Goal: Check status: Check status

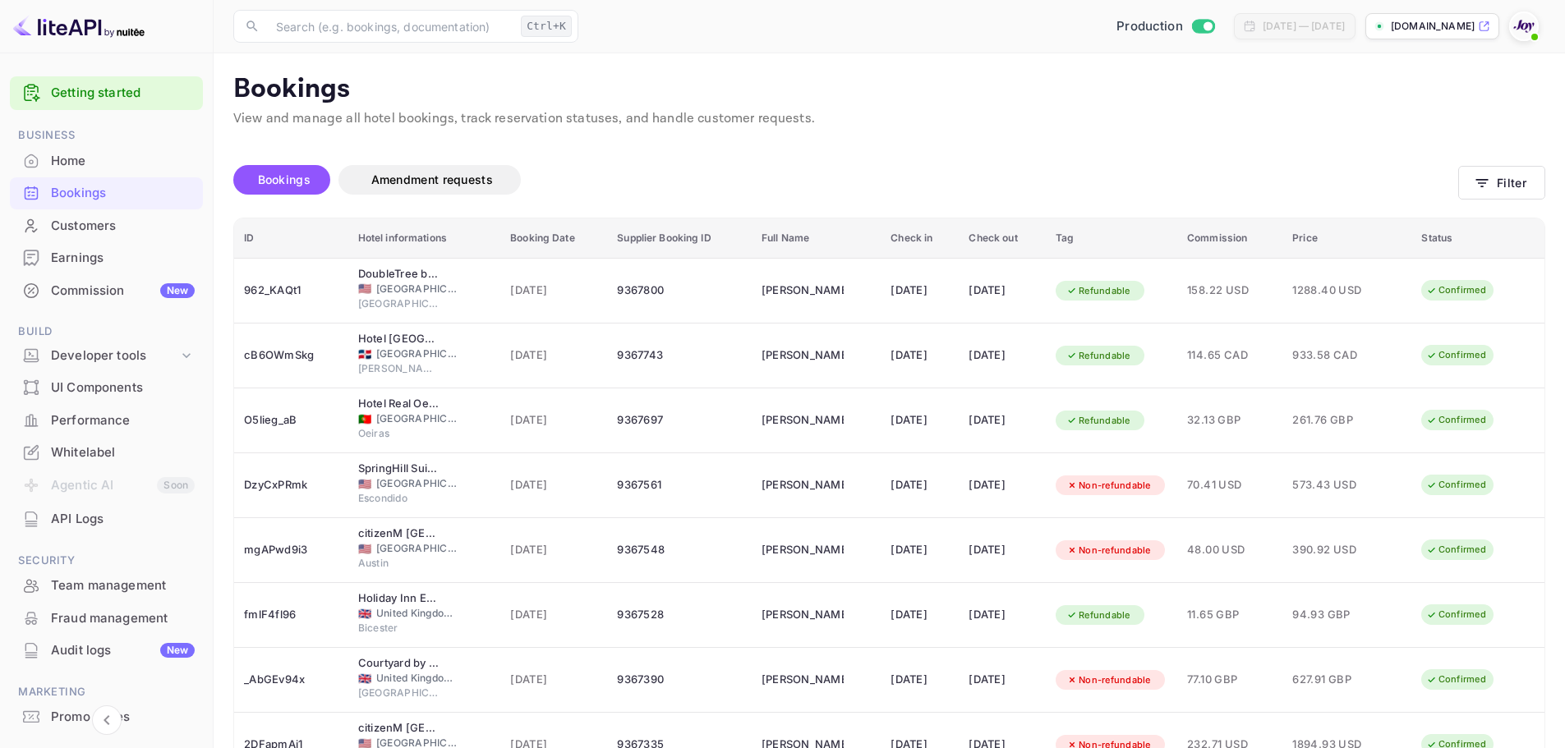
click at [1512, 205] on div "Bookings Amendment requests Filter" at bounding box center [889, 183] width 1312 height 69
click at [1488, 194] on button "Filter" at bounding box center [1501, 183] width 87 height 34
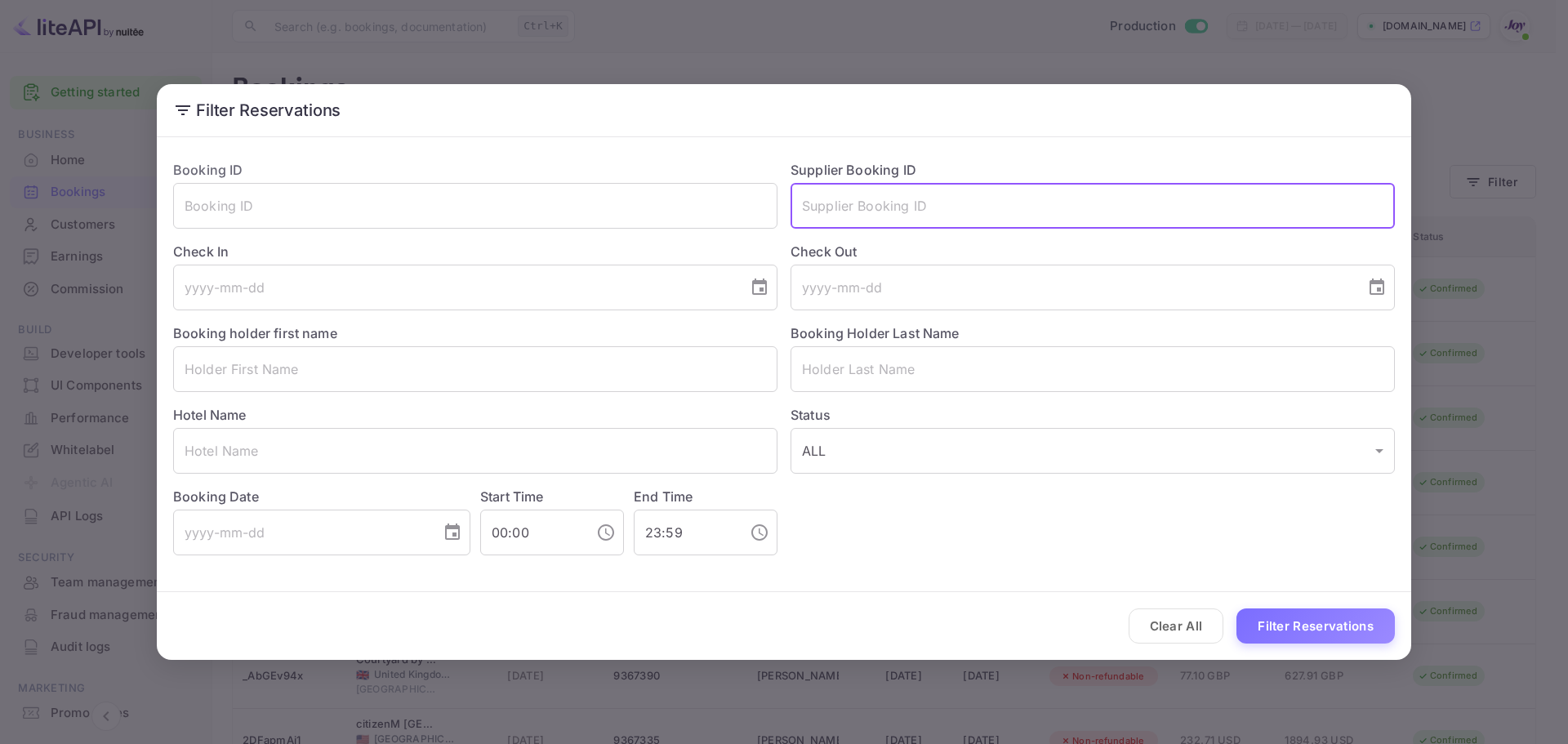
click at [916, 199] on input "text" at bounding box center [1093, 206] width 605 height 46
paste input "[PHONE_NUMBER]"
click at [830, 204] on input "[PHONE_NUMBER]" at bounding box center [1093, 206] width 605 height 46
click at [851, 206] on input "256031-294" at bounding box center [1093, 206] width 605 height 46
type input "256031294"
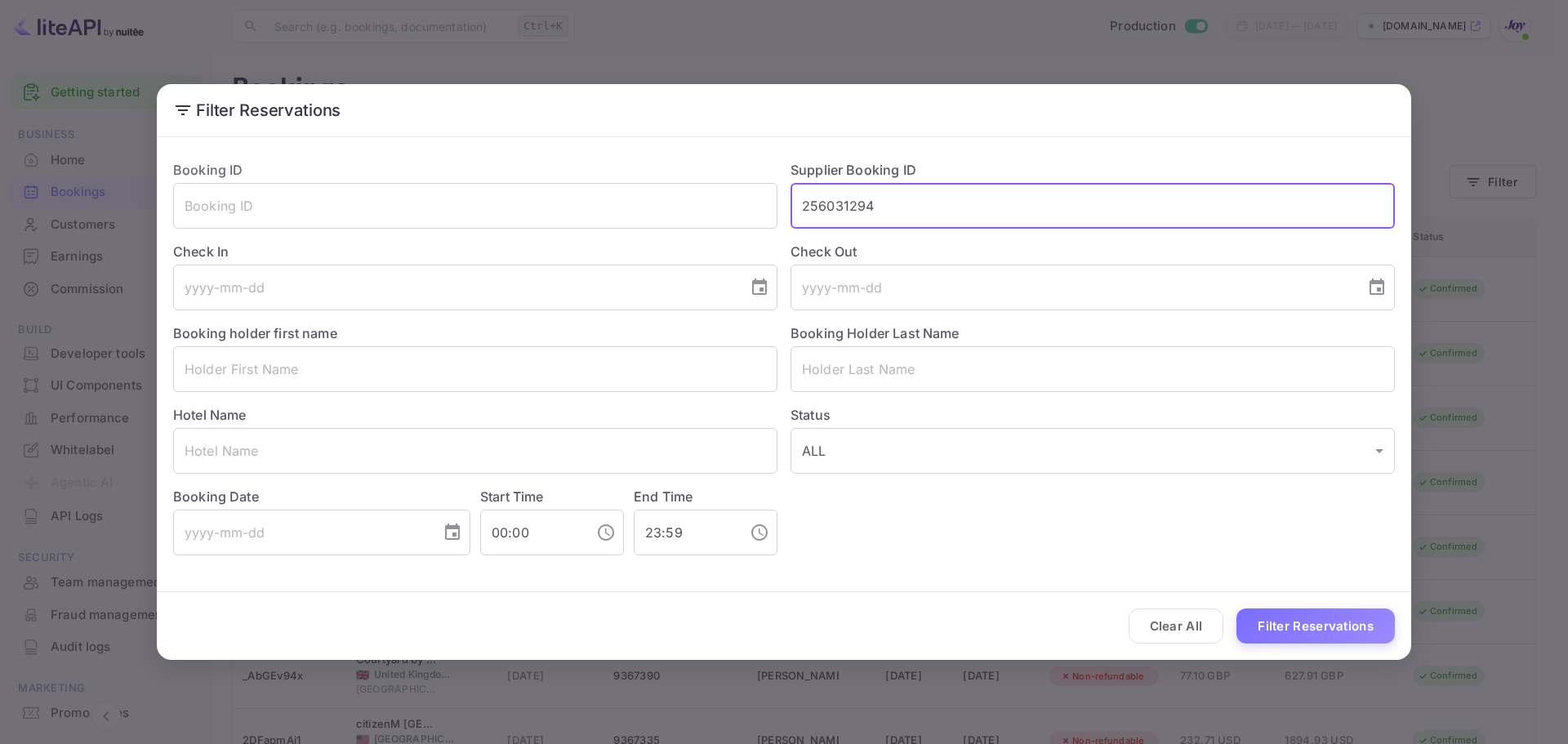
click at [1312, 621] on button "Filter Reservations" at bounding box center [1315, 626] width 158 height 35
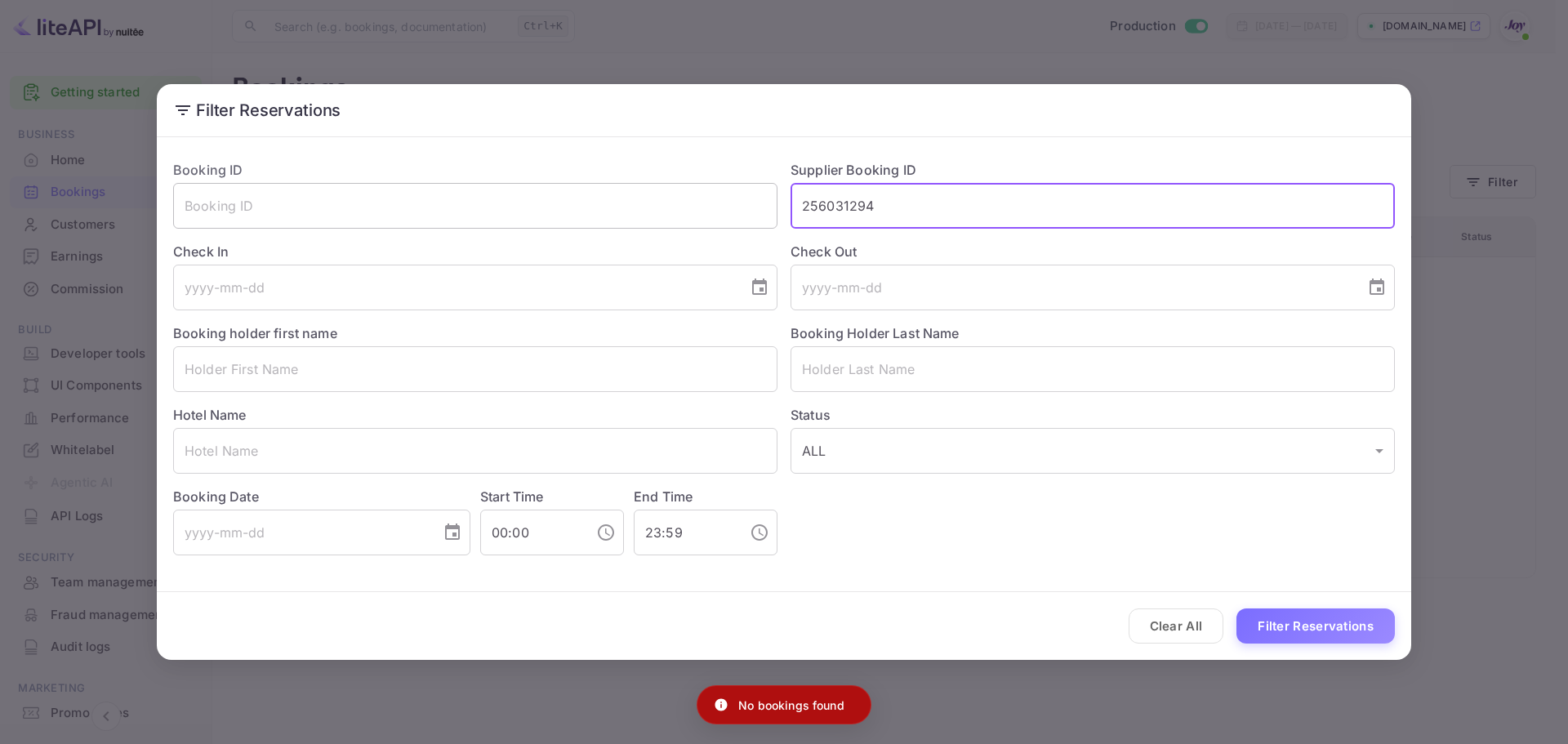
drag, startPoint x: 926, startPoint y: 196, endPoint x: 491, endPoint y: 217, distance: 435.5
click at [482, 208] on div "Booking ID ​ Supplier Booking ID 256031294 ​ Check In ​ Check Out ​ Booking hol…" at bounding box center [778, 351] width 1235 height 409
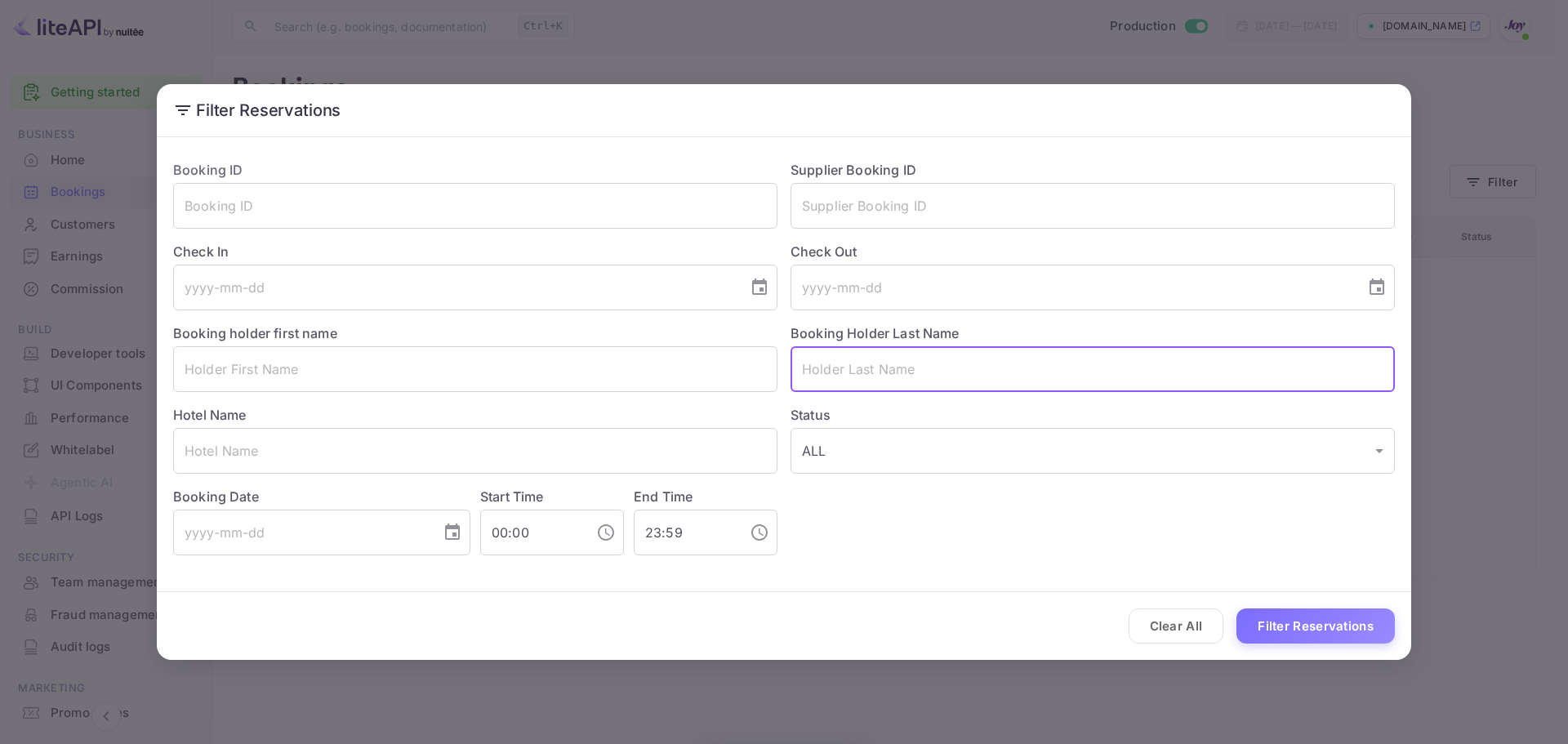
click at [855, 375] on input "text" at bounding box center [1093, 369] width 605 height 46
paste input "McEachran"
type input "McEachran"
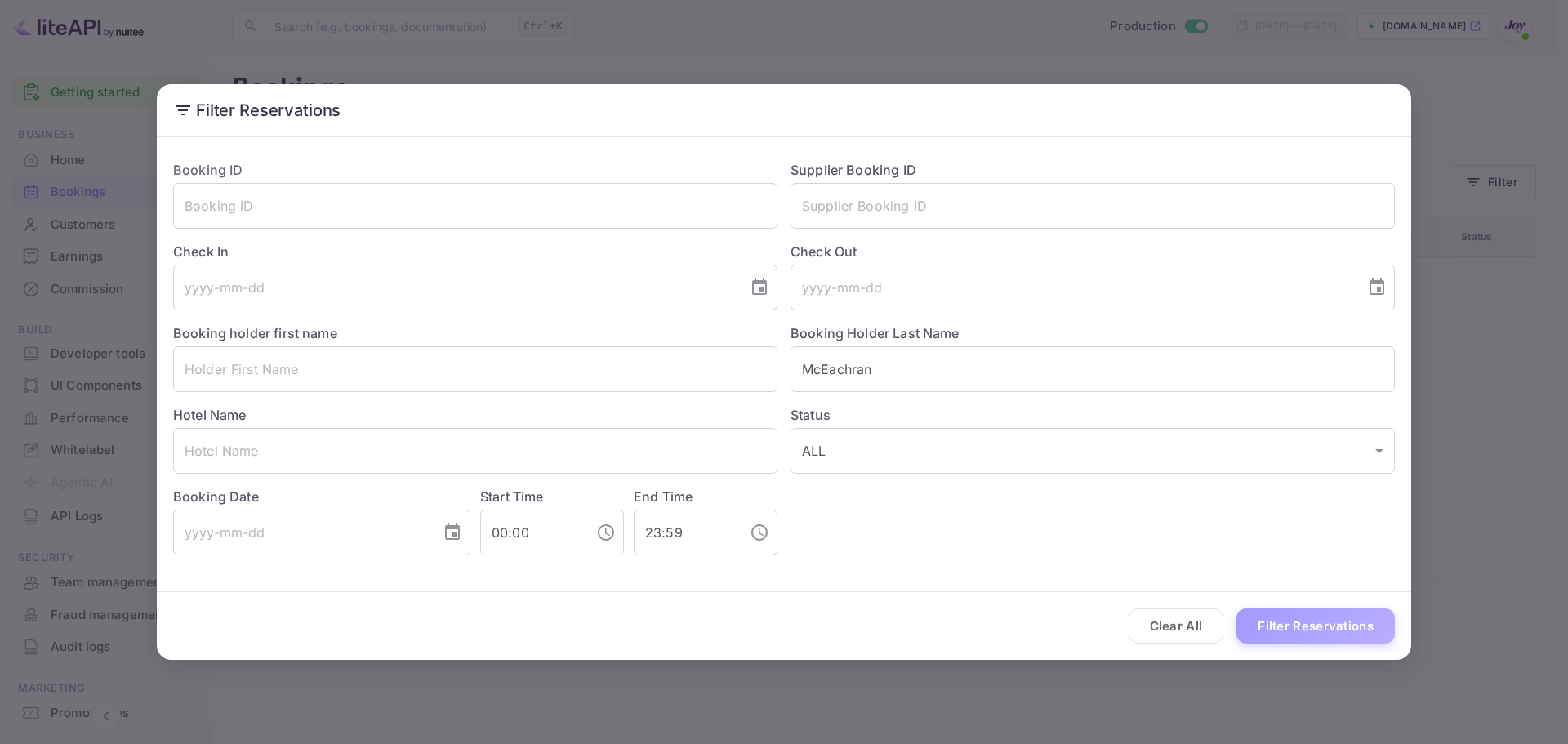
click at [1329, 635] on button "Filter Reservations" at bounding box center [1315, 626] width 158 height 35
click at [361, 377] on input "text" at bounding box center [475, 369] width 605 height 46
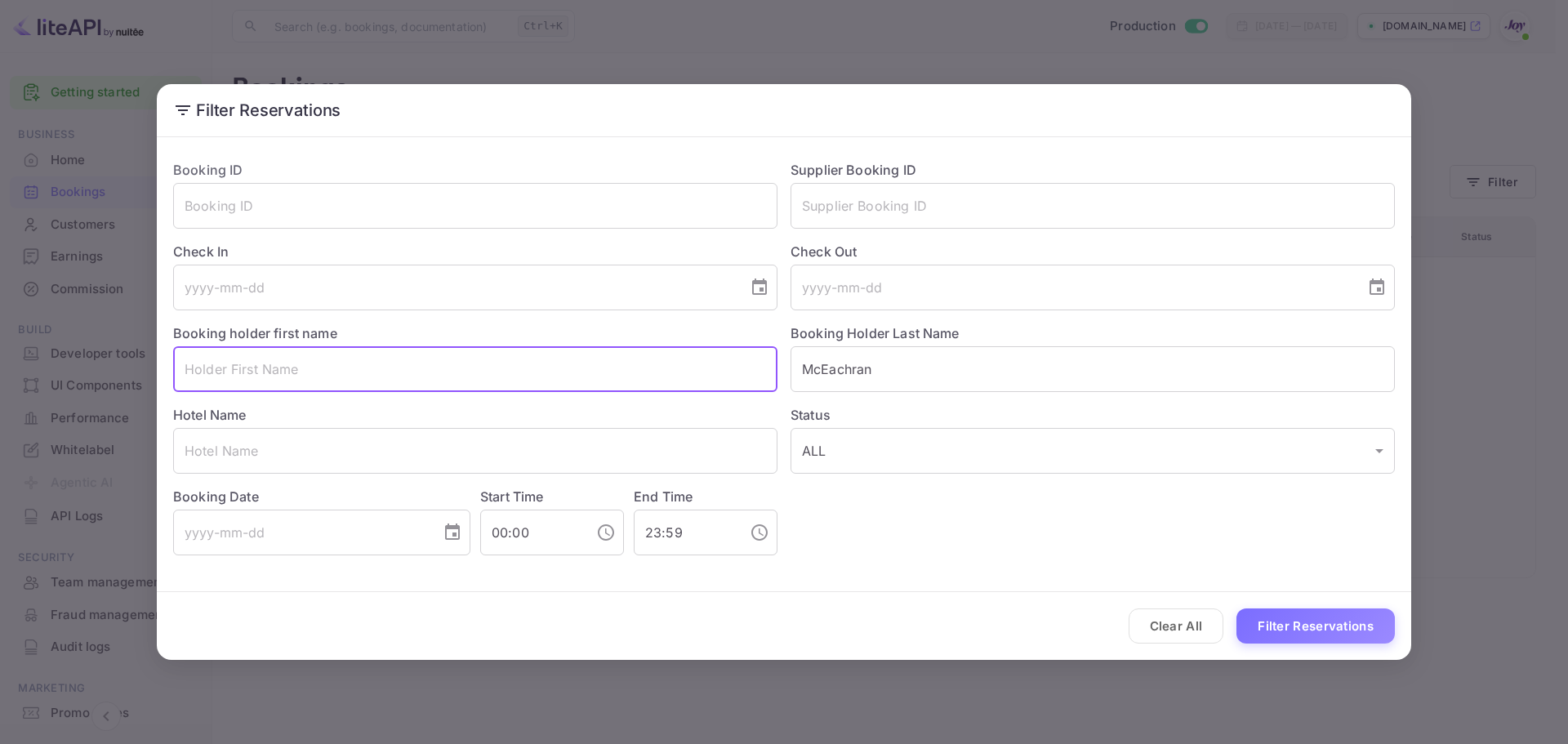
paste input "[PERSON_NAME]"
drag, startPoint x: 327, startPoint y: 376, endPoint x: 232, endPoint y: 372, distance: 95.1
click at [232, 372] on input "[PERSON_NAME]" at bounding box center [475, 369] width 605 height 46
type input "Grethe"
click at [959, 382] on input "McEachran" at bounding box center [1093, 369] width 605 height 46
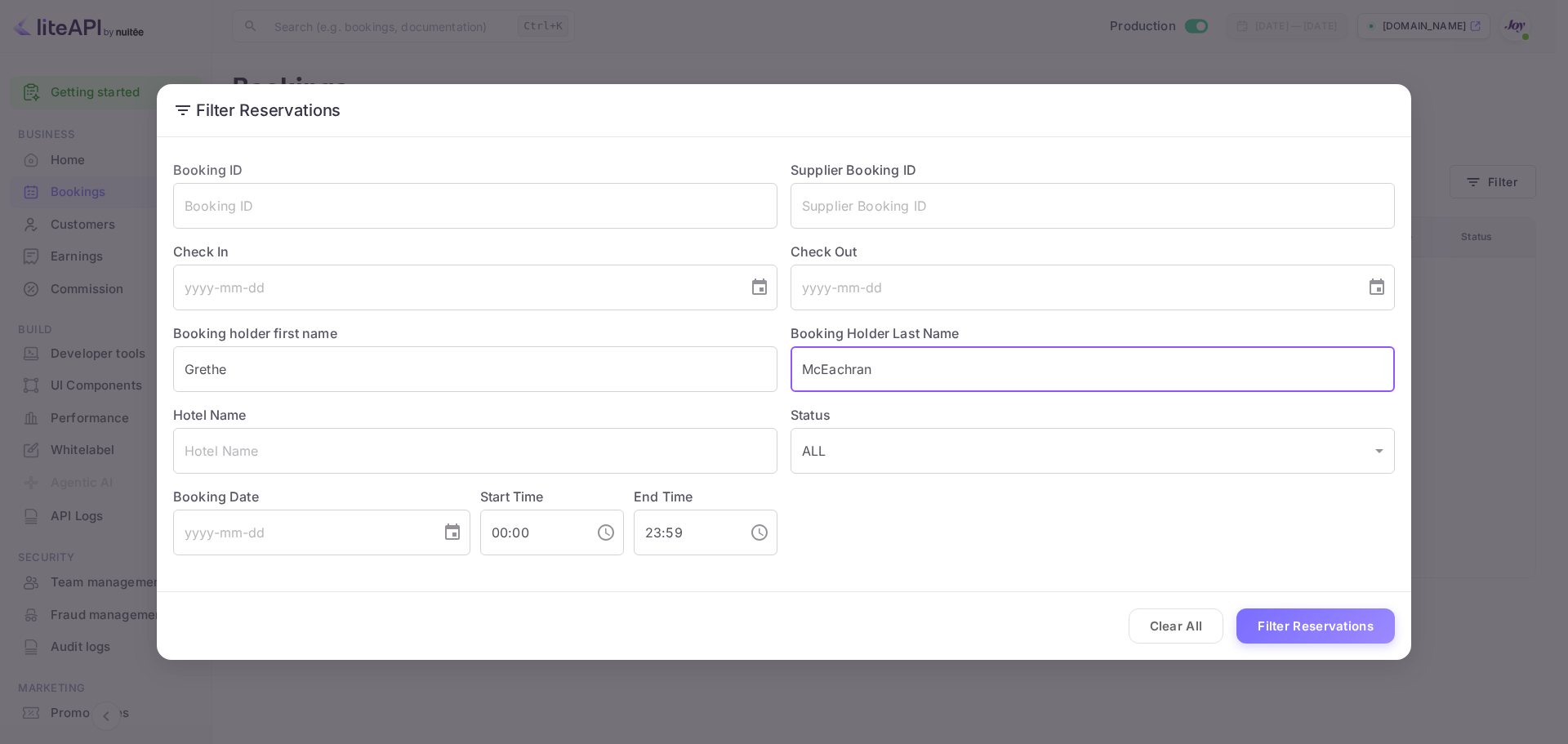
click at [959, 382] on input "McEachran" at bounding box center [1093, 369] width 605 height 46
paste input "[PERSON_NAME]"
type input "[PERSON_NAME]"
click at [1297, 614] on button "Filter Reservations" at bounding box center [1315, 626] width 158 height 35
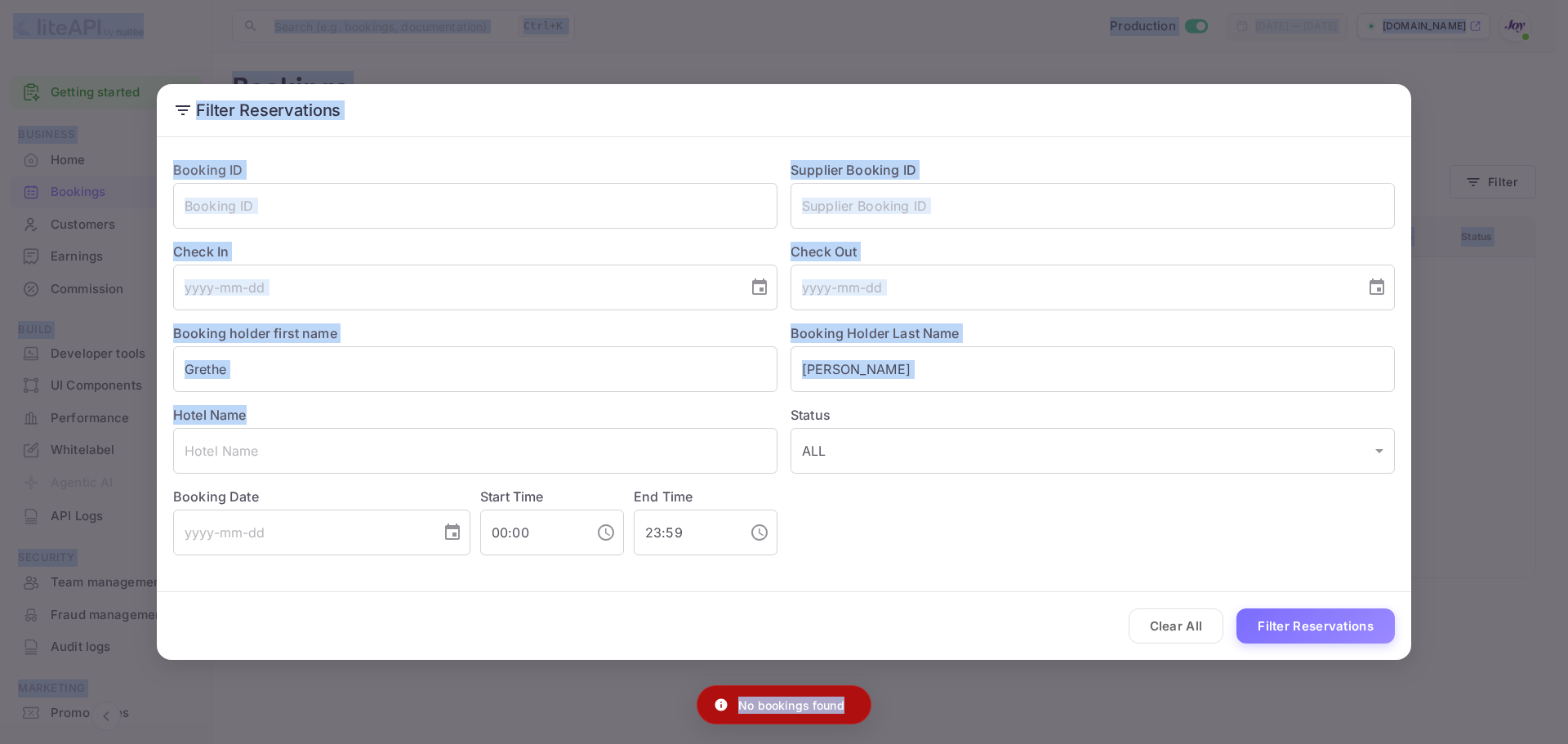
drag, startPoint x: 471, startPoint y: 381, endPoint x: -93, endPoint y: 368, distance: 564.1
click at [0, 368] on html "Getting started Business Home Bookings Customers Earnings Commission New Build …" at bounding box center [784, 372] width 1568 height 744
click at [350, 391] on input "Grethe" at bounding box center [475, 369] width 605 height 46
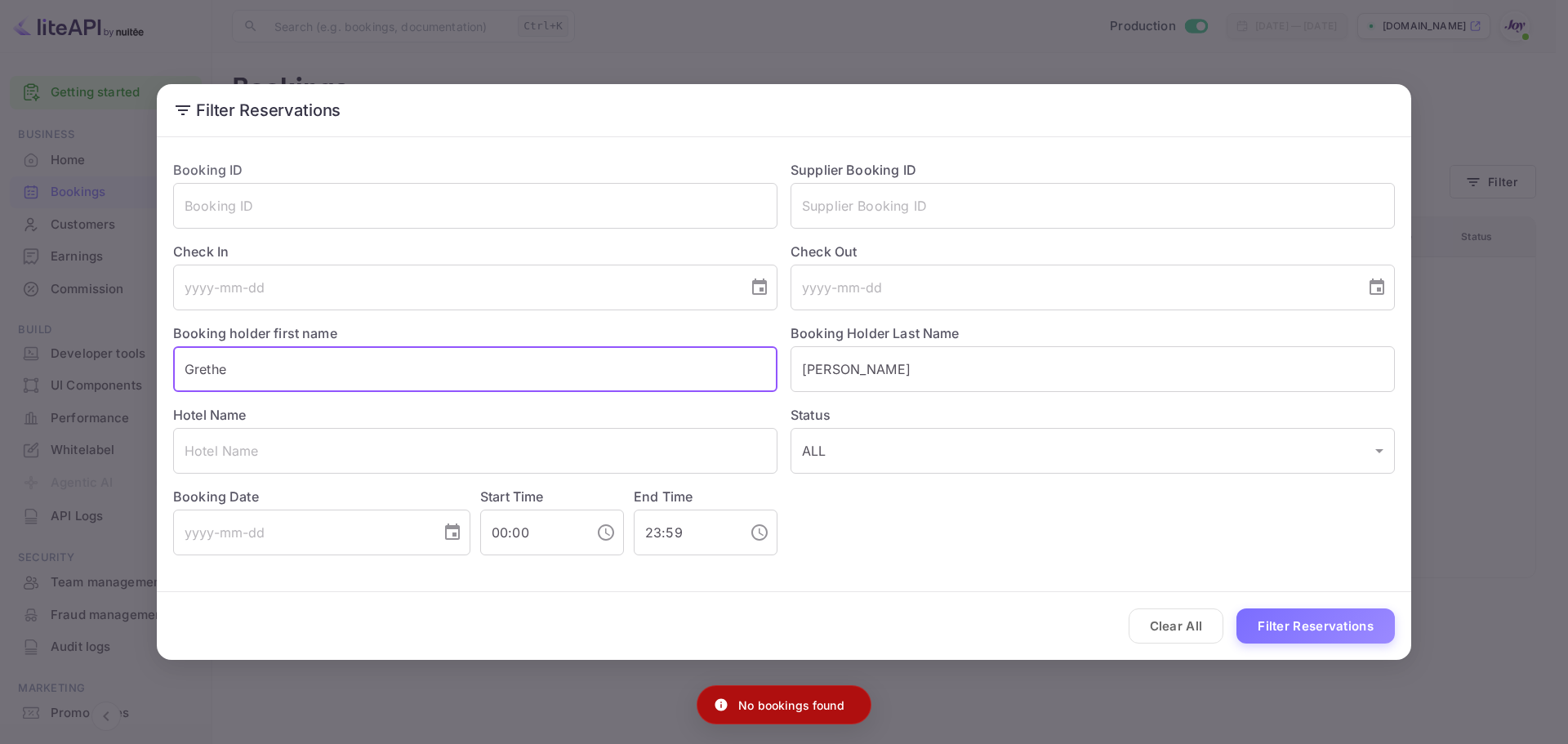
click at [267, 369] on input "Grethe" at bounding box center [475, 369] width 605 height 46
click at [1302, 636] on button "Filter Reservations" at bounding box center [1315, 626] width 158 height 35
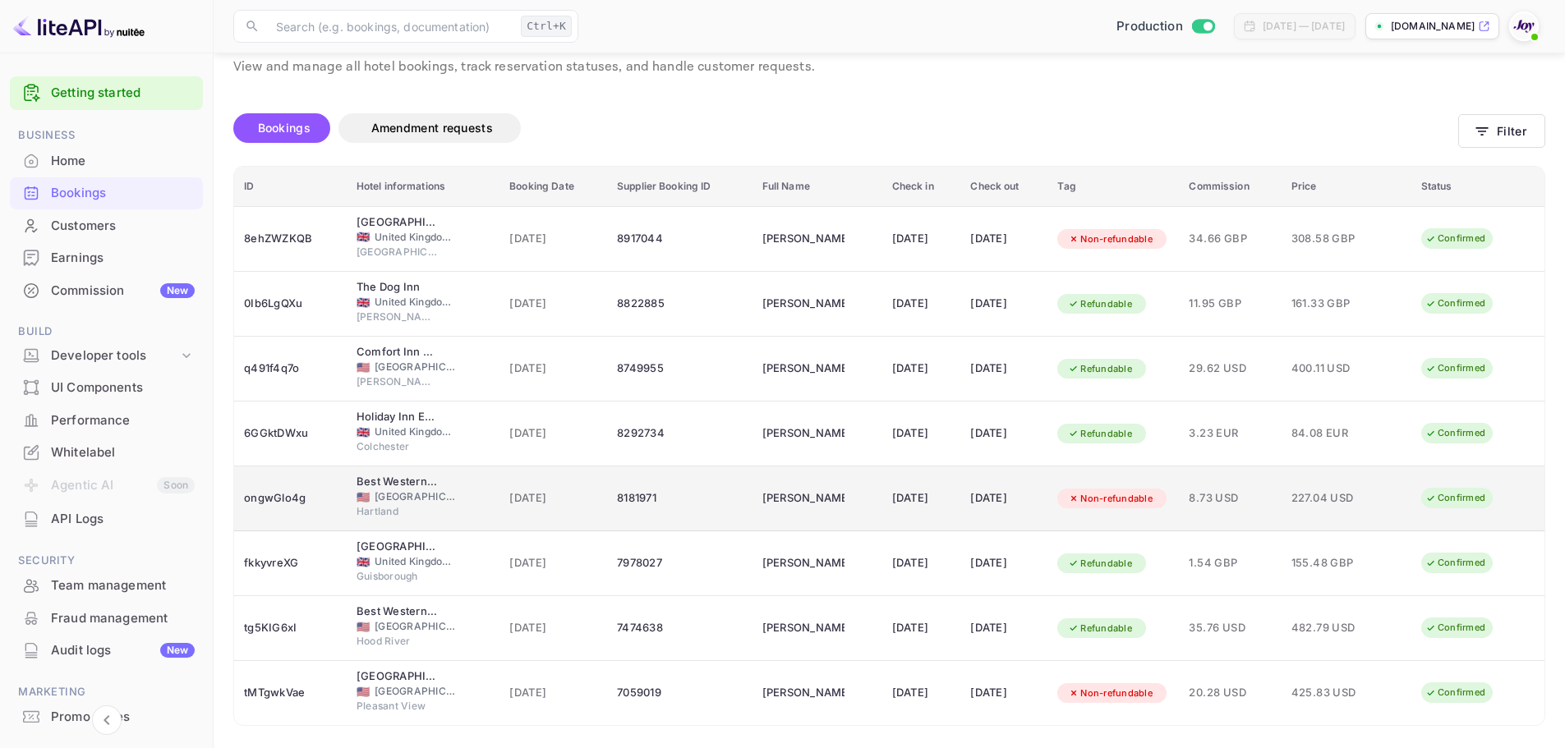
scroll to position [99, 0]
